Goal: Obtain resource: Download file/media

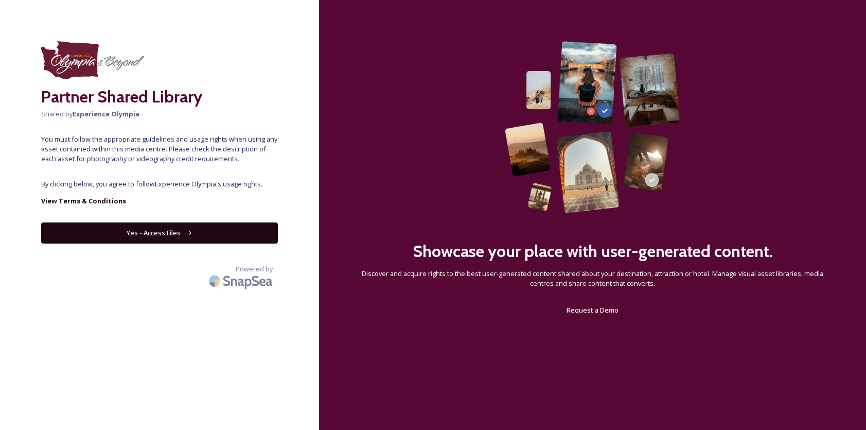
click at [152, 226] on button "Yes - Access Files" at bounding box center [159, 232] width 237 height 21
drag, startPoint x: 0, startPoint y: 0, endPoint x: 152, endPoint y: 236, distance: 280.8
click at [152, 236] on button "Yes - Access Files" at bounding box center [159, 232] width 237 height 21
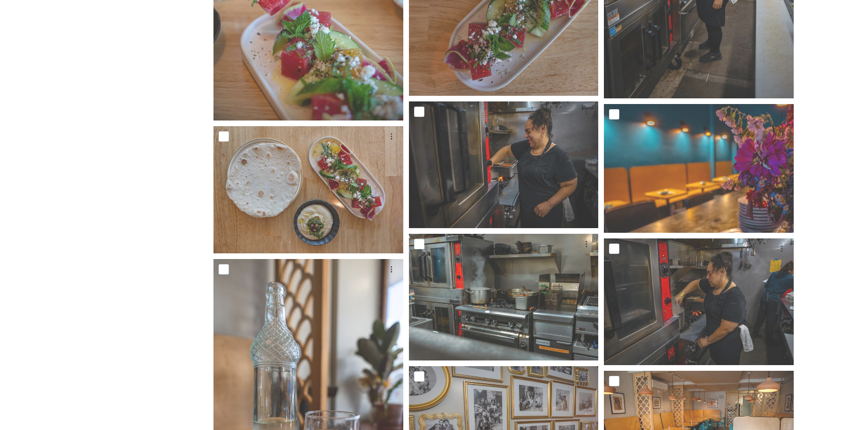
scroll to position [770, 0]
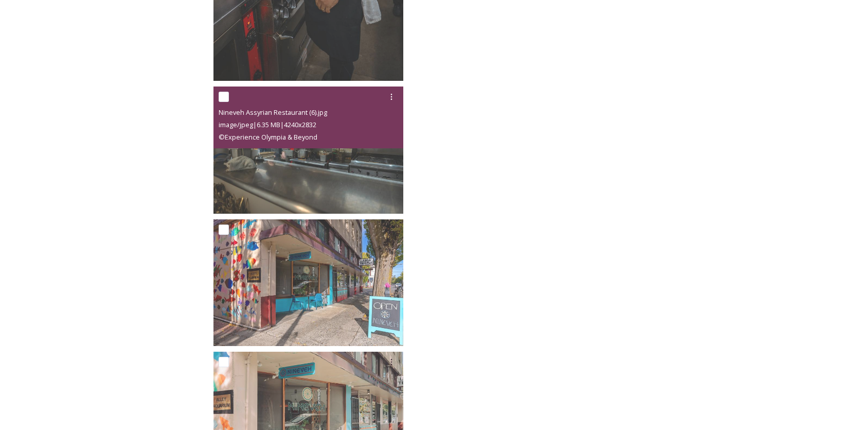
click at [323, 177] on img at bounding box center [309, 149] width 190 height 127
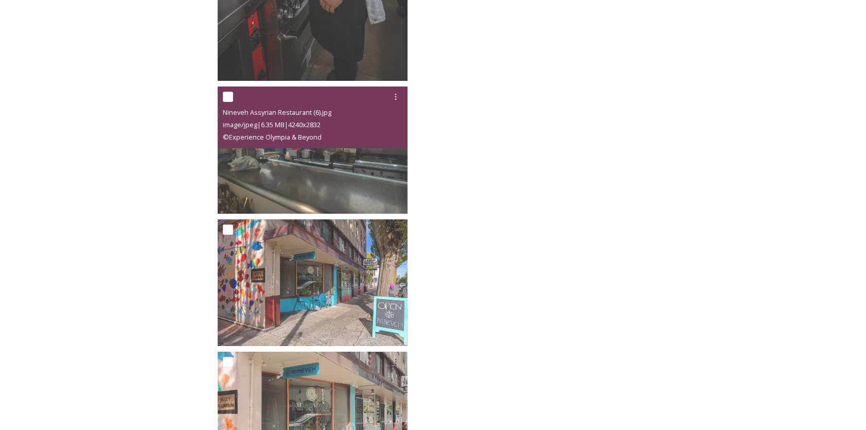
scroll to position [1339, 0]
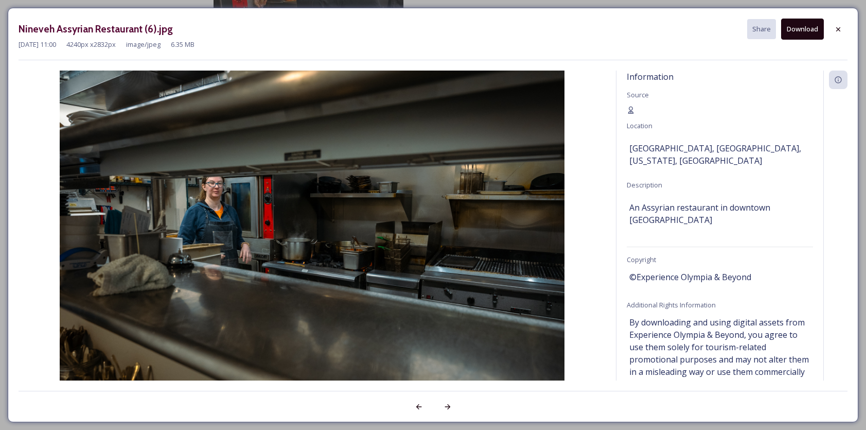
click at [840, 29] on icon at bounding box center [838, 29] width 8 height 8
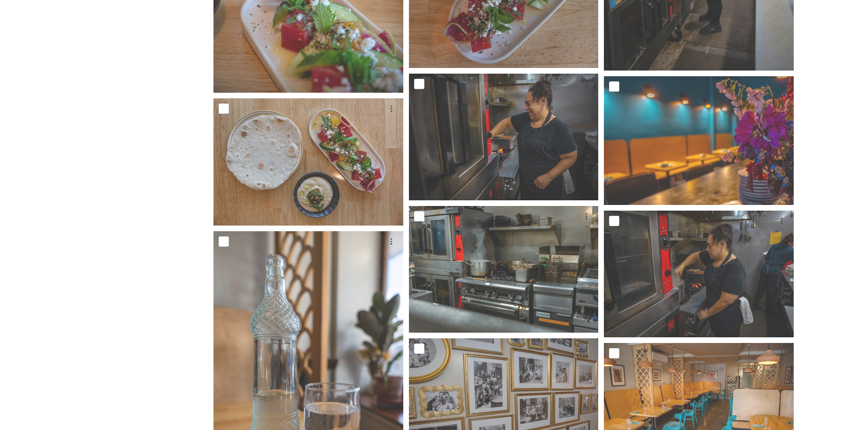
scroll to position [668, 0]
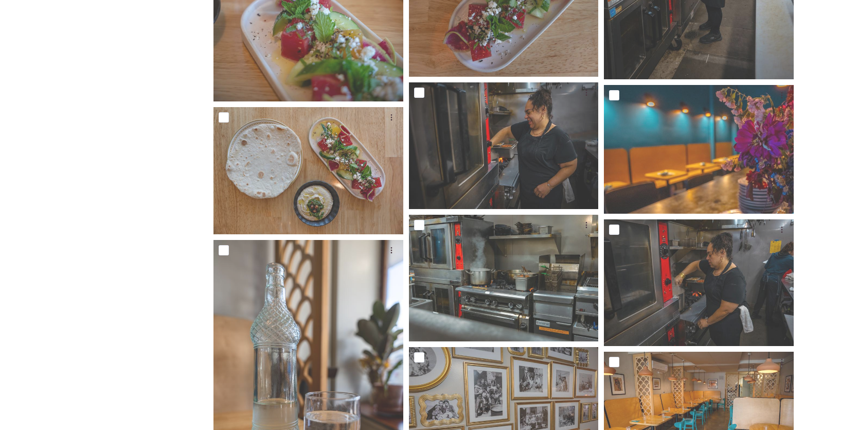
click at [496, 120] on div at bounding box center [504, 145] width 190 height 127
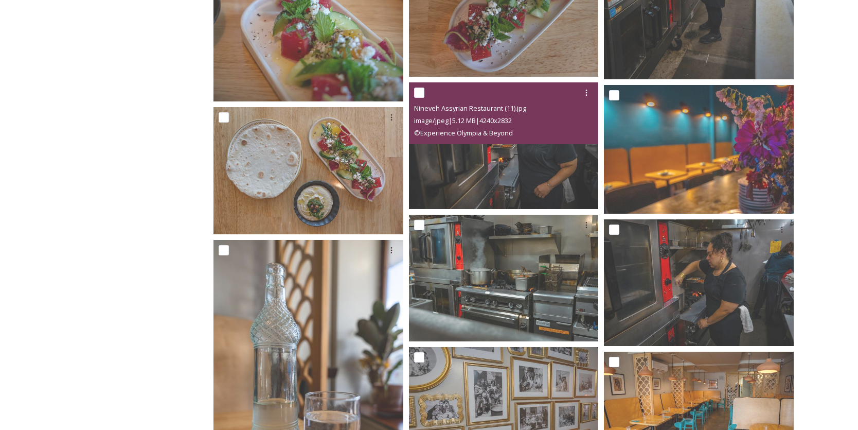
click at [487, 178] on img at bounding box center [504, 145] width 190 height 127
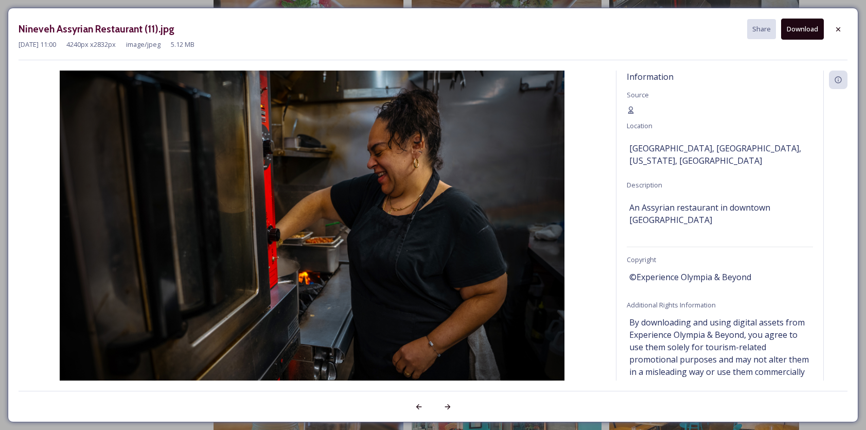
click at [838, 24] on div at bounding box center [838, 29] width 19 height 19
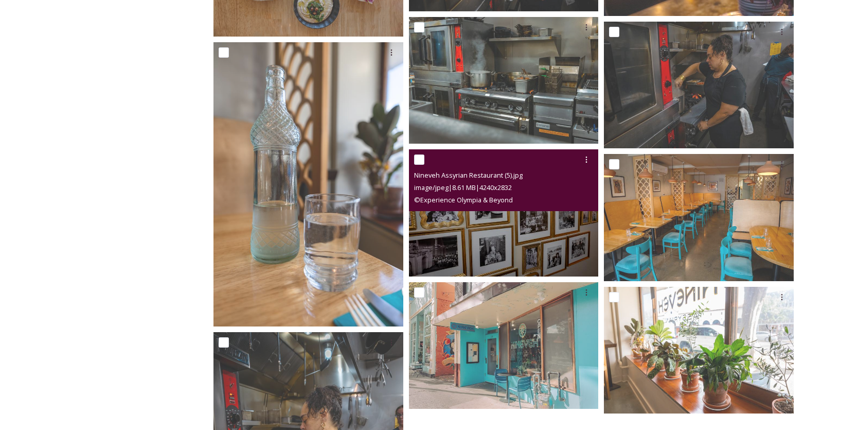
scroll to position [1069, 0]
